Goal: Task Accomplishment & Management: Complete application form

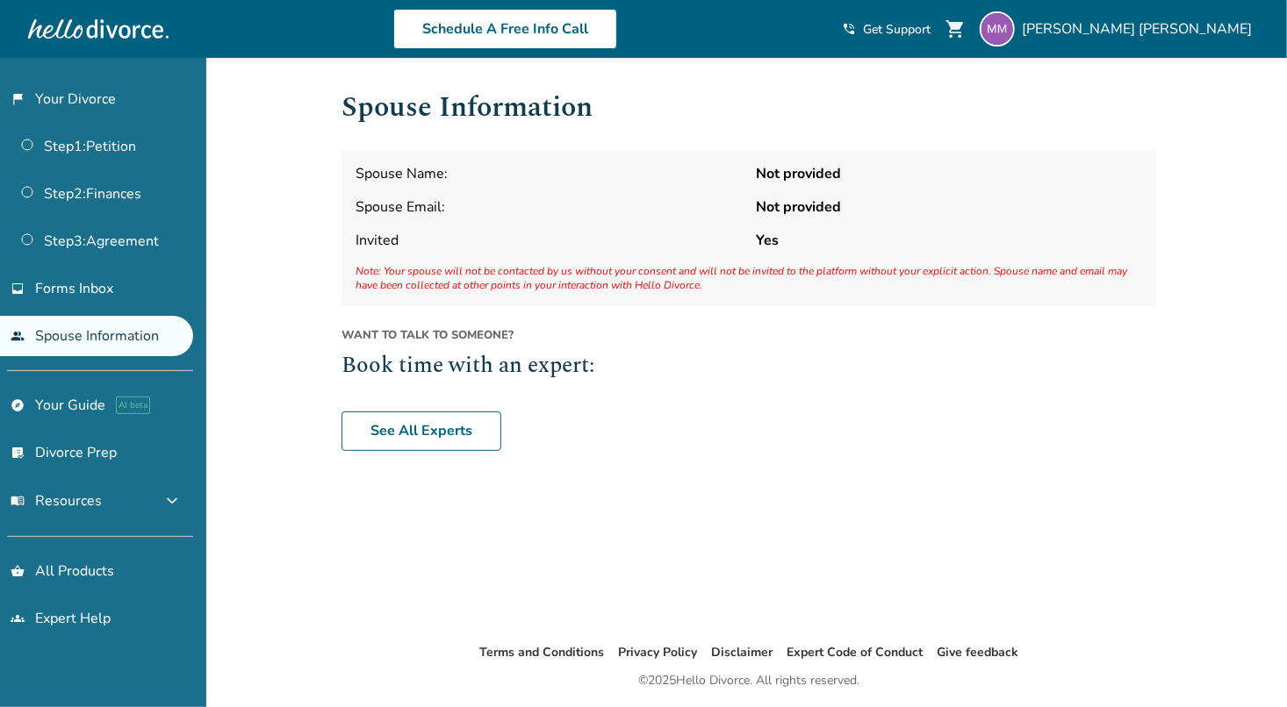
scroll to position [58, 0]
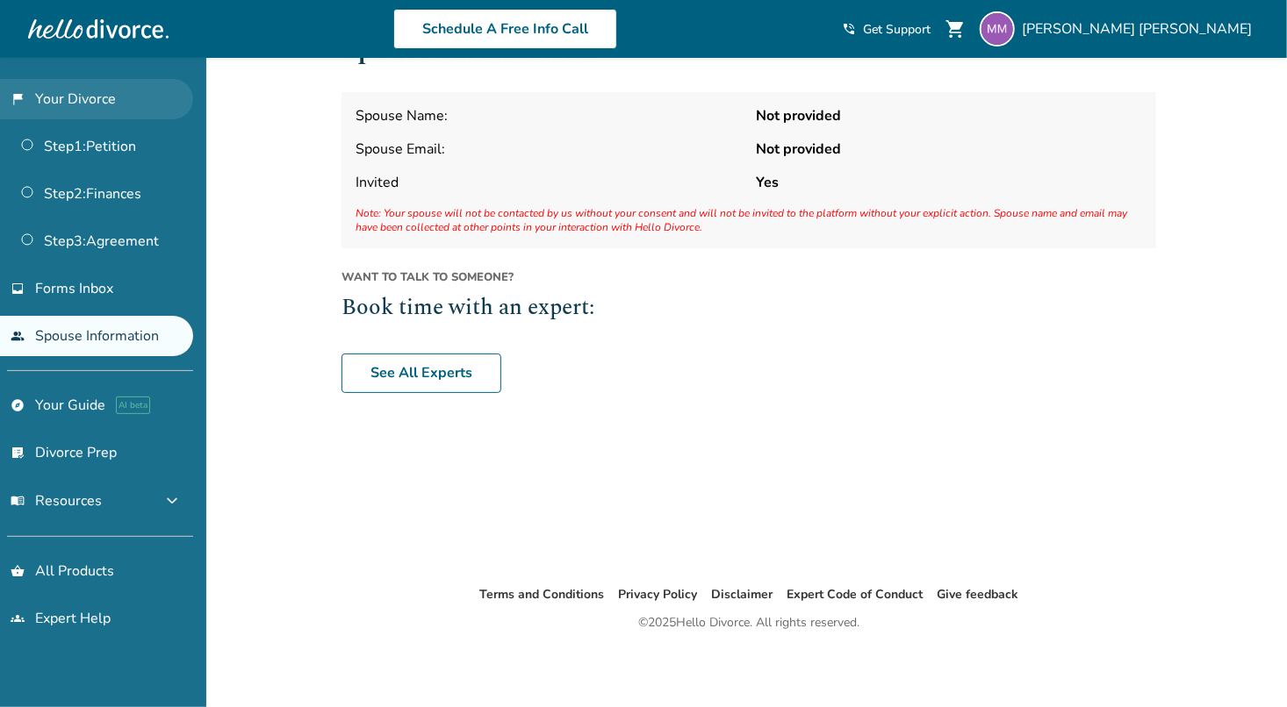
click at [106, 97] on link "flag_2 Your Divorce" at bounding box center [96, 99] width 193 height 40
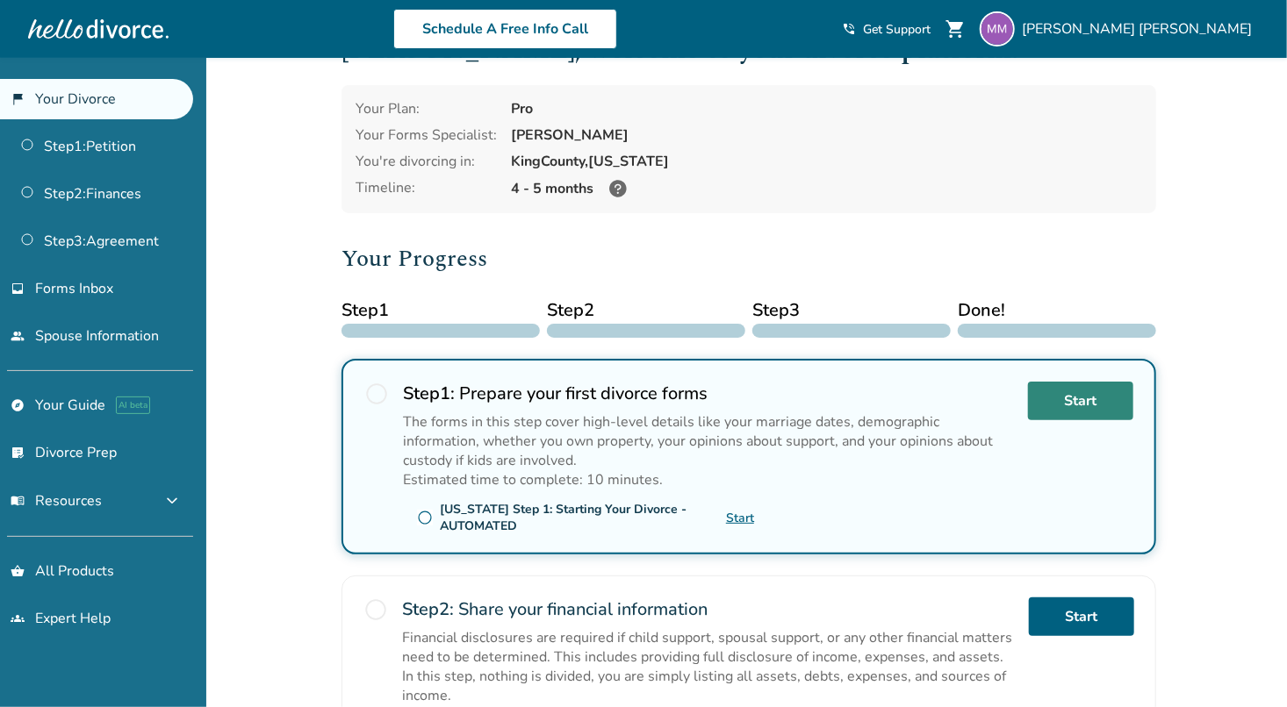
click at [1080, 402] on link "Start" at bounding box center [1080, 401] width 105 height 39
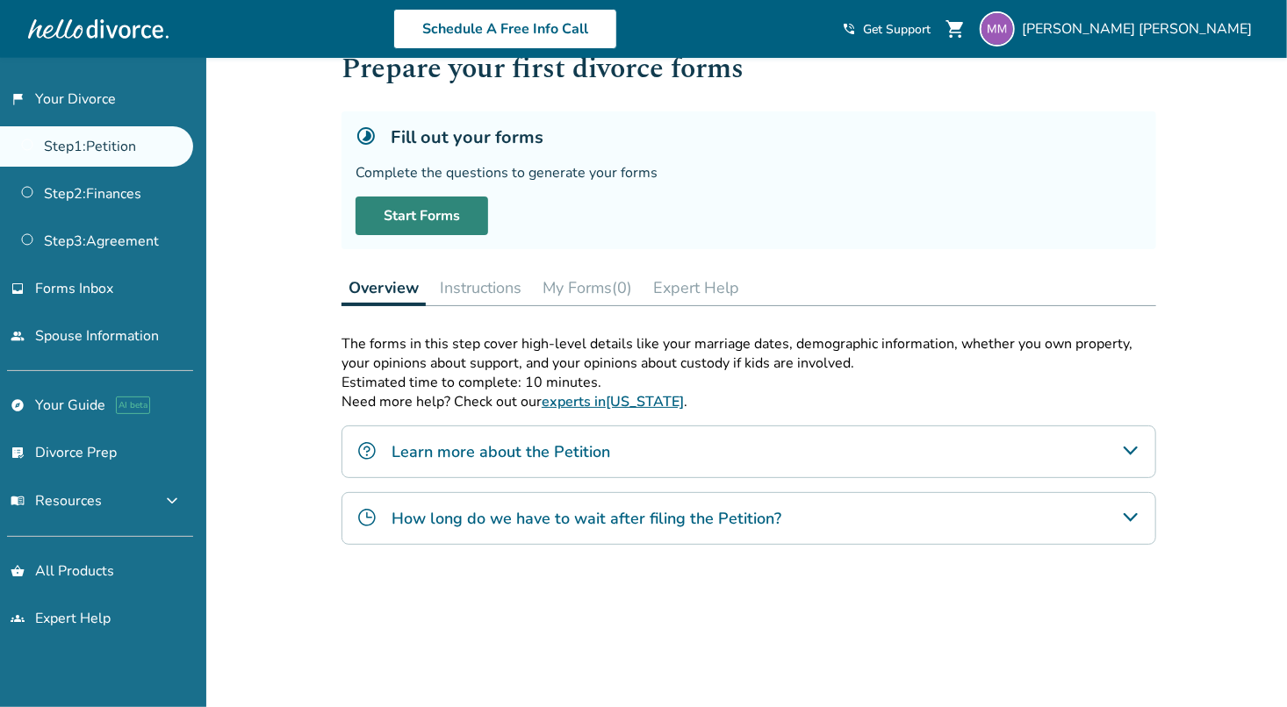
click at [442, 219] on link "Start Forms" at bounding box center [421, 216] width 133 height 39
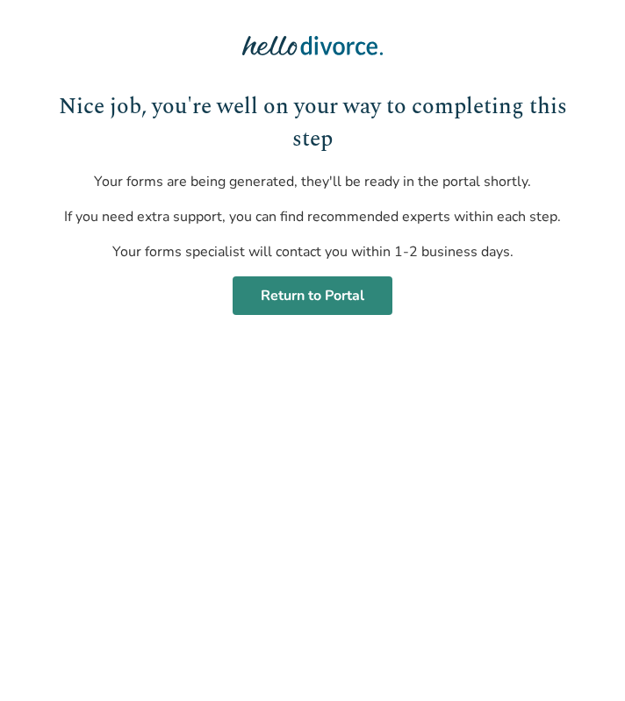
click at [348, 295] on link "Return to Portal" at bounding box center [313, 295] width 160 height 39
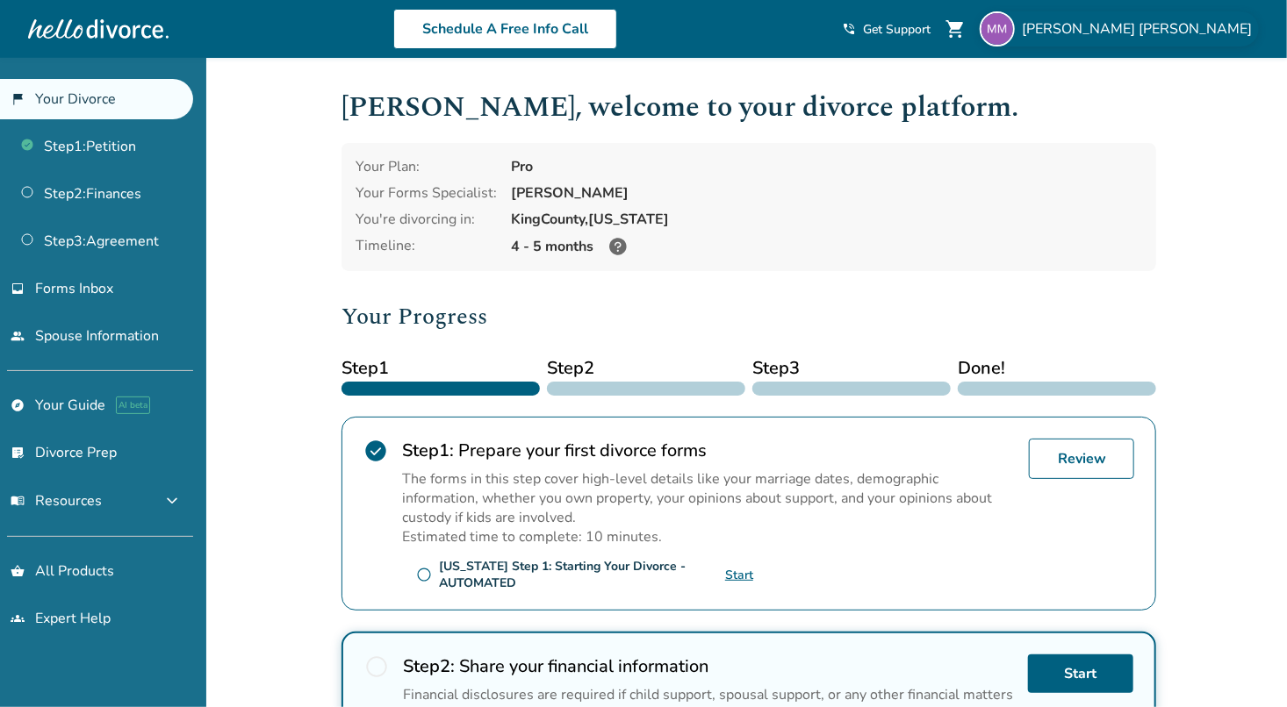
click at [624, 33] on span "[PERSON_NAME]" at bounding box center [1140, 28] width 237 height 19
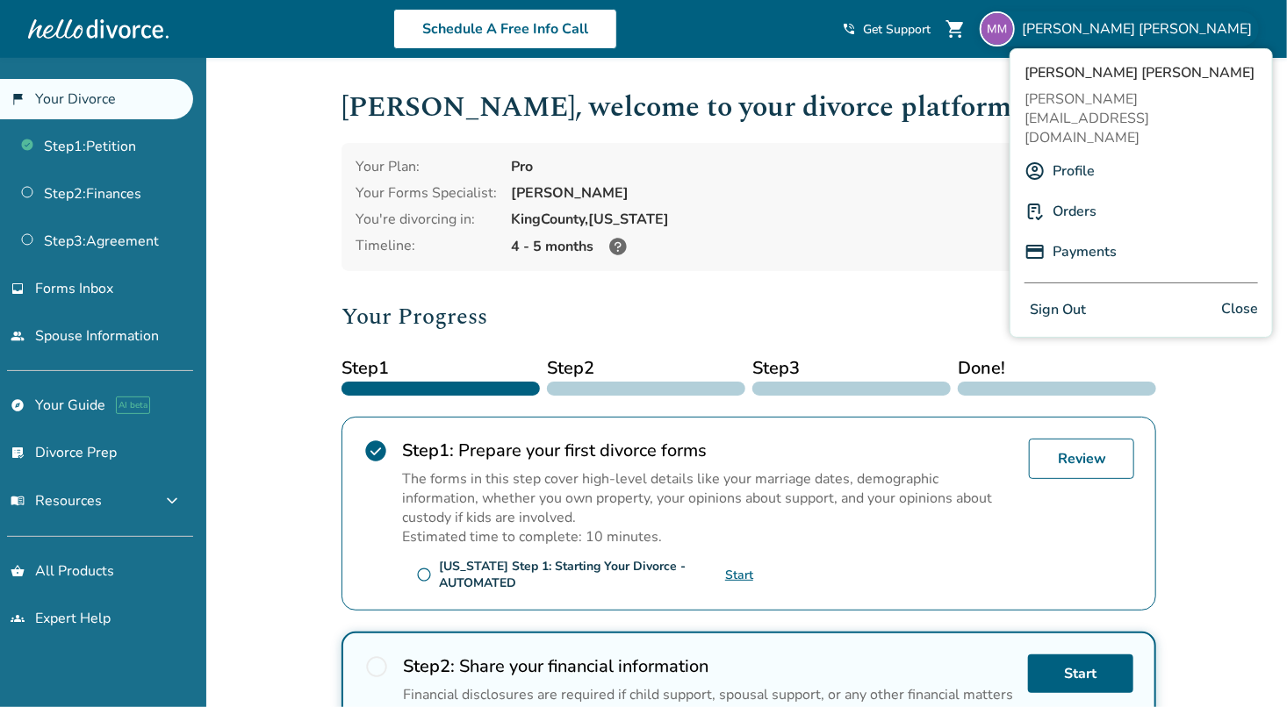
click at [624, 154] on link "Profile" at bounding box center [1073, 170] width 42 height 33
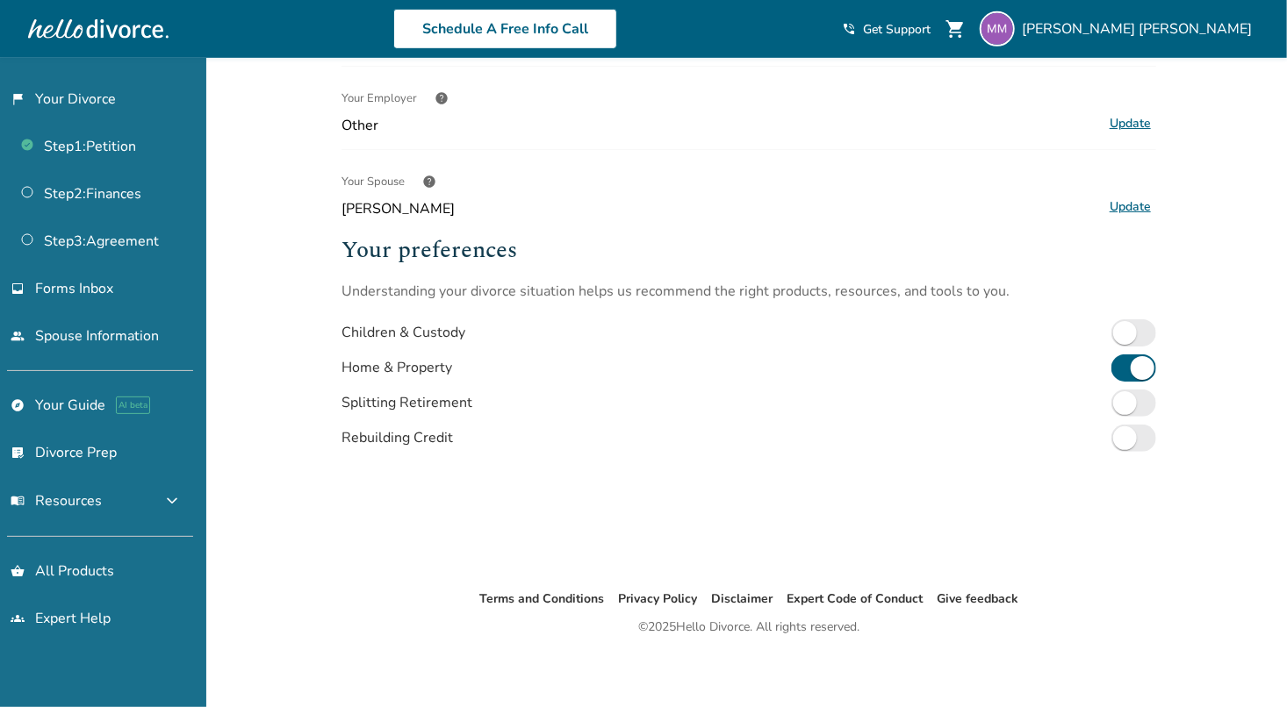
scroll to position [128, 0]
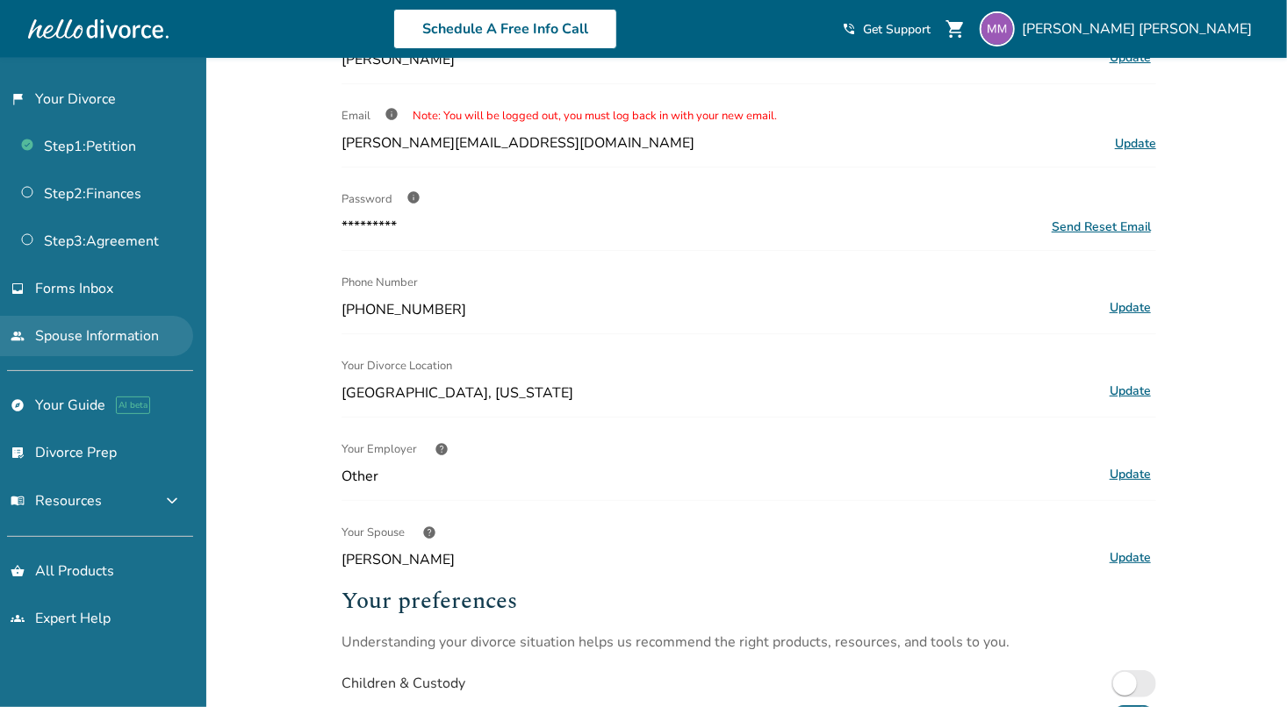
click at [121, 331] on link "people Spouse Information" at bounding box center [96, 336] width 193 height 40
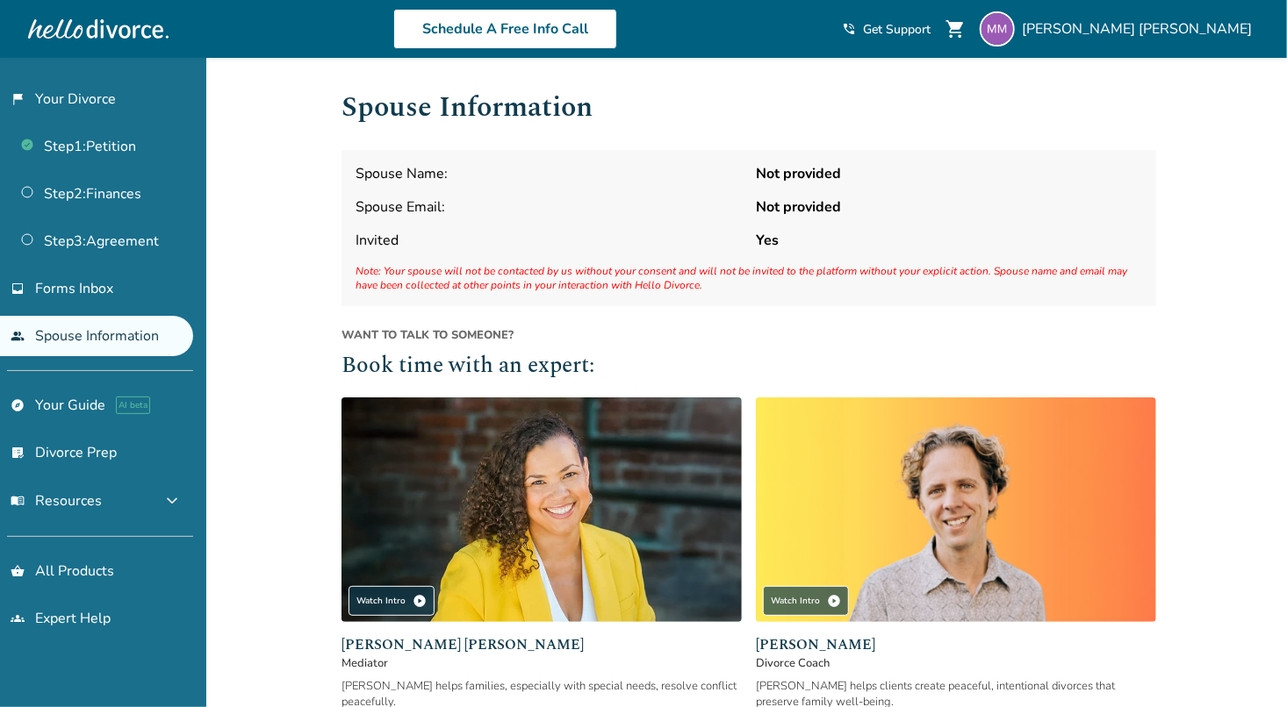
click at [61, 335] on link "people Spouse Information" at bounding box center [96, 336] width 193 height 40
click at [495, 264] on span "Note: Your spouse will not be contacted by us without your consent and will not…" at bounding box center [748, 278] width 786 height 28
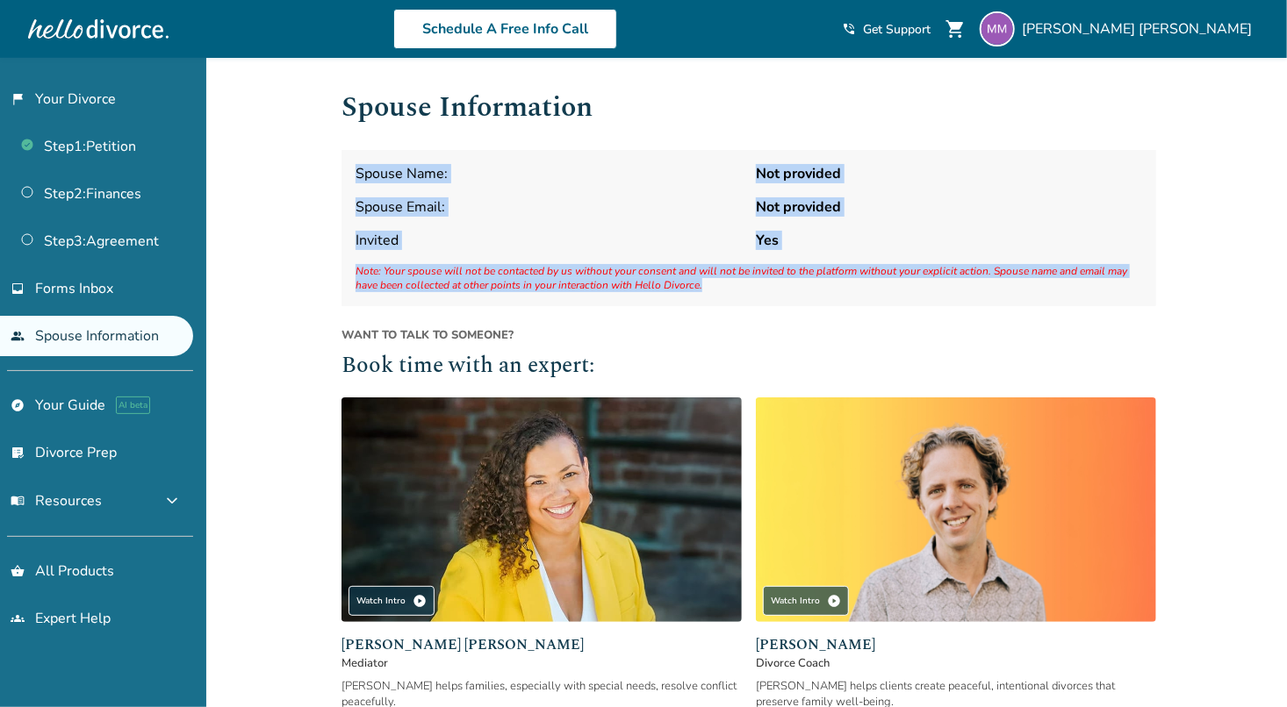
drag, startPoint x: 359, startPoint y: 176, endPoint x: 1143, endPoint y: 300, distance: 793.4
click at [624, 300] on div "Spouse Name: Not provided Spouse Email: Not provided Invited Yes Note: Your spo…" at bounding box center [748, 228] width 814 height 156
